Goal: Information Seeking & Learning: Understand process/instructions

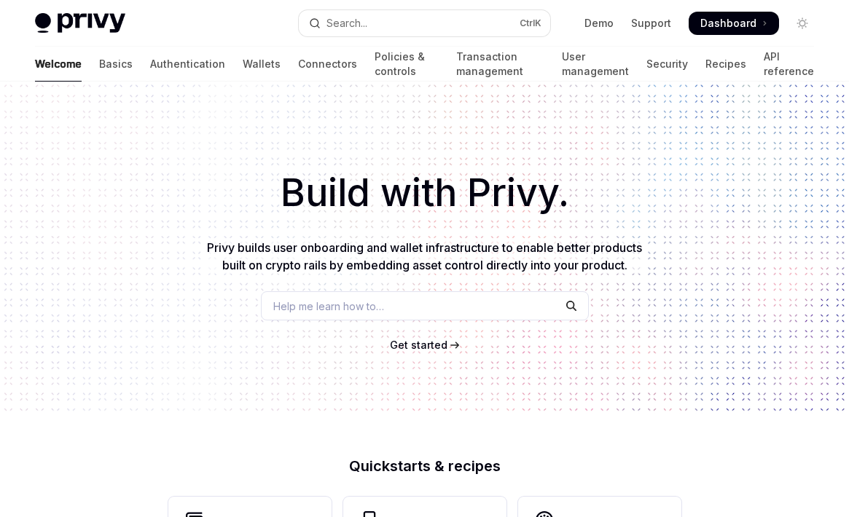
click at [418, 345] on span "Get started" at bounding box center [419, 345] width 58 height 12
